Goal: Task Accomplishment & Management: Manage account settings

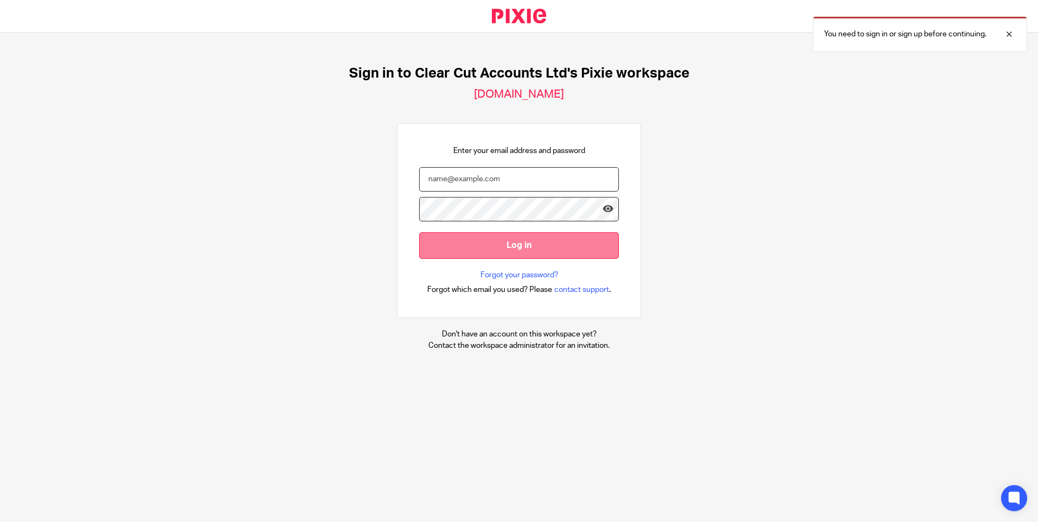
type input "[EMAIL_ADDRESS][DOMAIN_NAME]"
click at [516, 251] on input "Log in" at bounding box center [519, 245] width 200 height 27
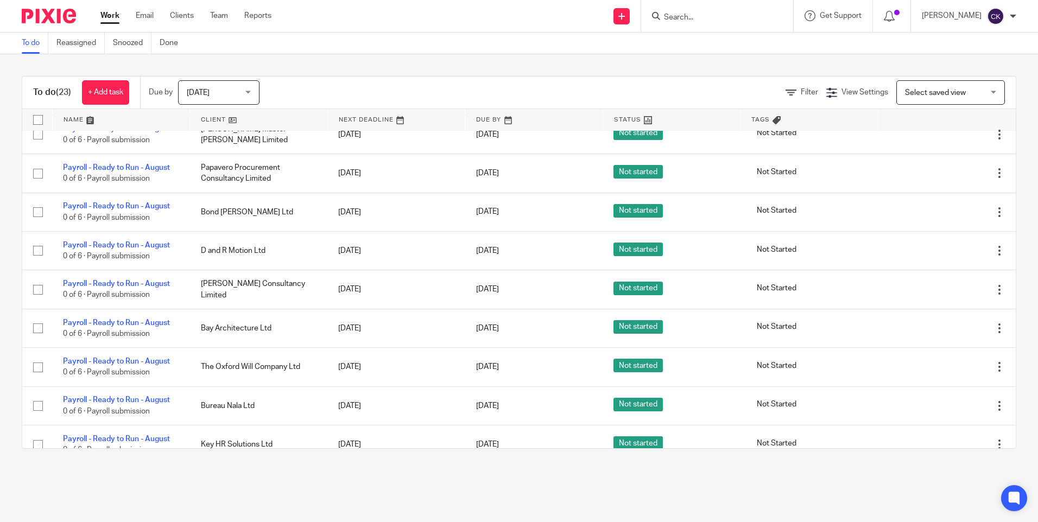
scroll to position [206, 0]
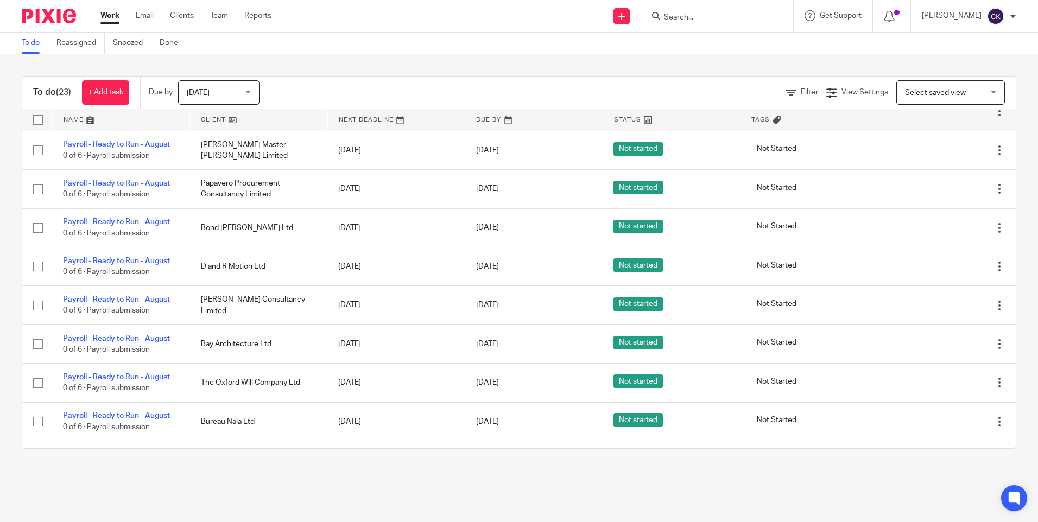
click at [252, 97] on div "Today Today" at bounding box center [218, 92] width 81 height 24
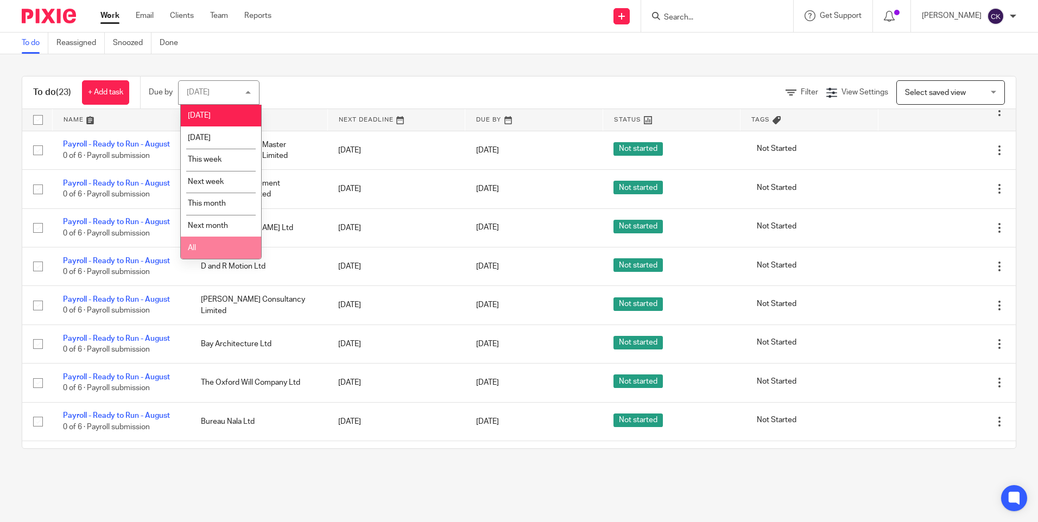
click at [208, 253] on li "All" at bounding box center [221, 248] width 80 height 22
